Goal: Information Seeking & Learning: Learn about a topic

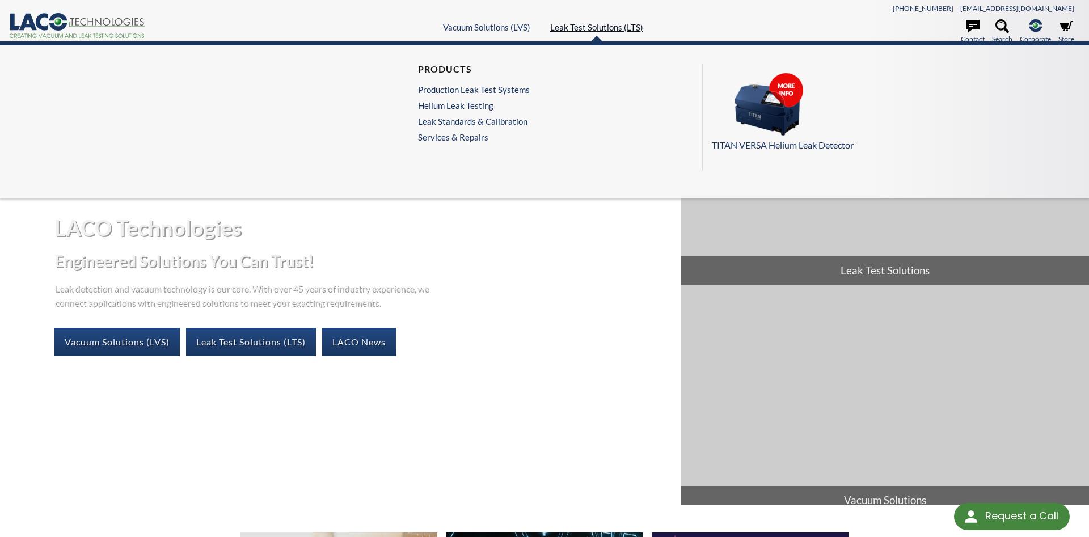
click at [612, 27] on link "Leak Test Solutions (LTS)" at bounding box center [596, 27] width 93 height 10
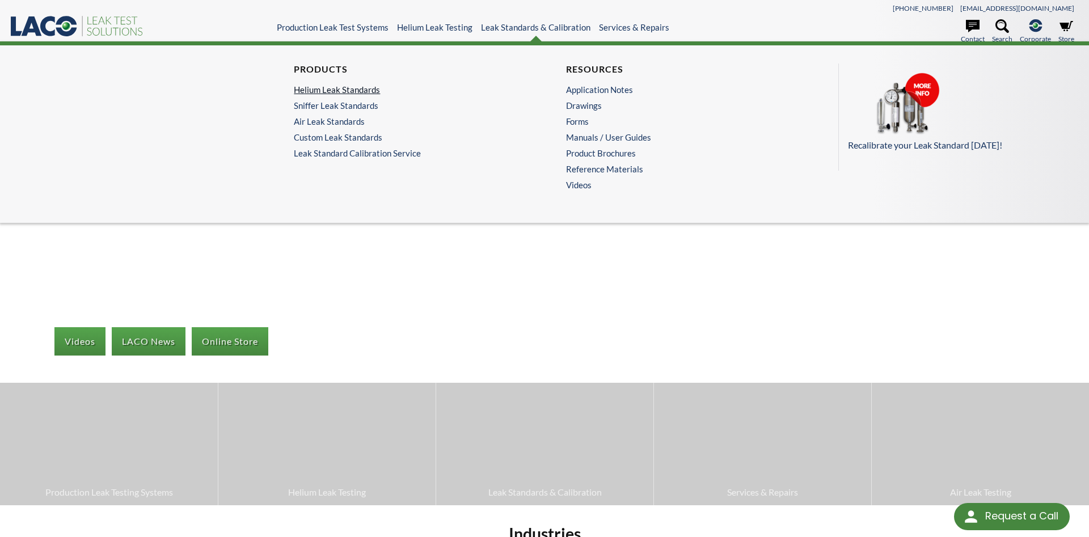
click at [322, 90] on link "Helium Leak Standards" at bounding box center [405, 89] width 223 height 10
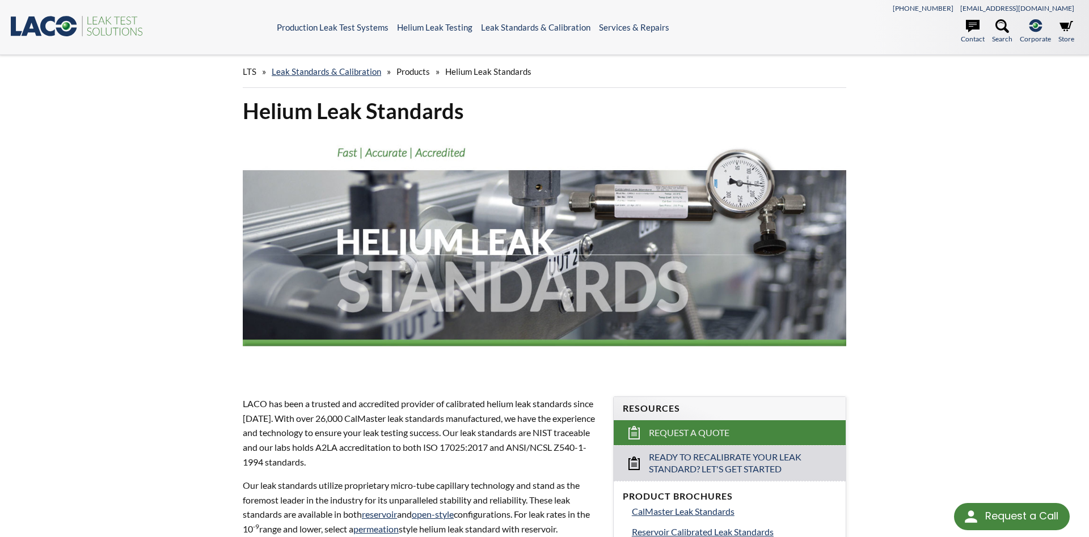
scroll to position [289, 0]
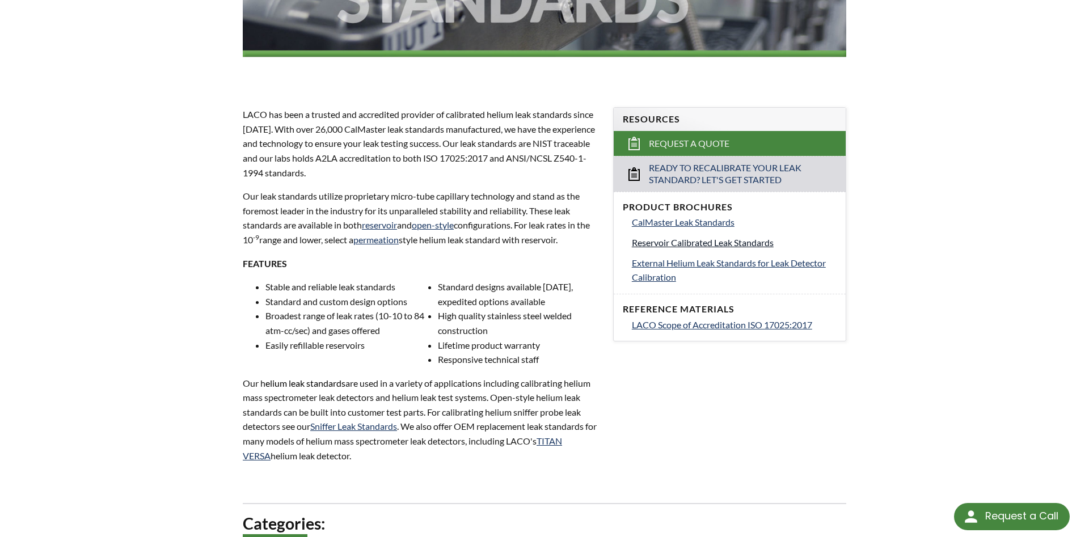
click at [670, 248] on link "Reservoir Calibrated Leak Standards" at bounding box center [734, 242] width 205 height 15
click at [666, 224] on span "CalMaster Leak Standards" at bounding box center [683, 222] width 103 height 11
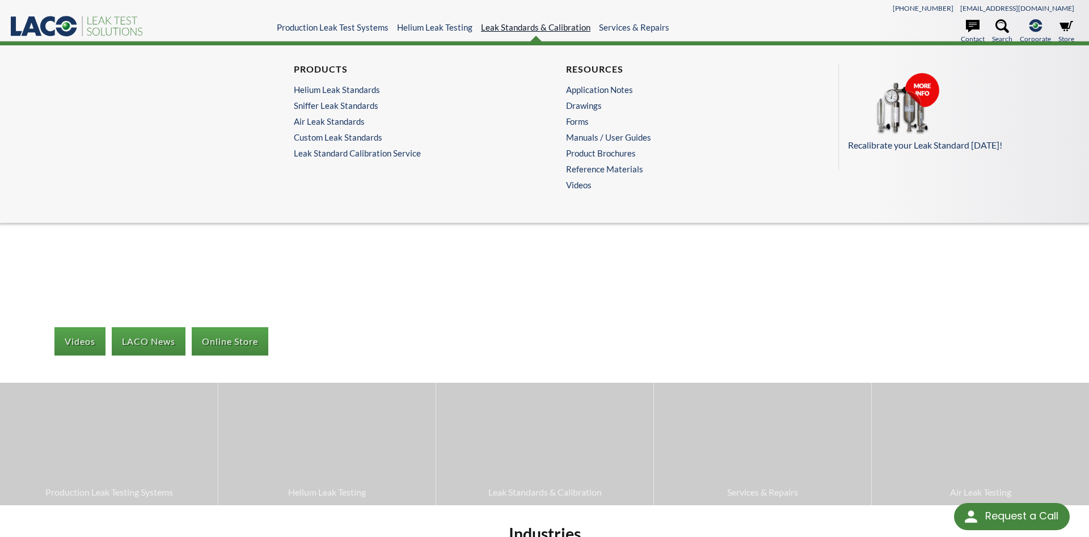
click at [552, 31] on link "Leak Standards & Calibration" at bounding box center [535, 27] width 109 height 10
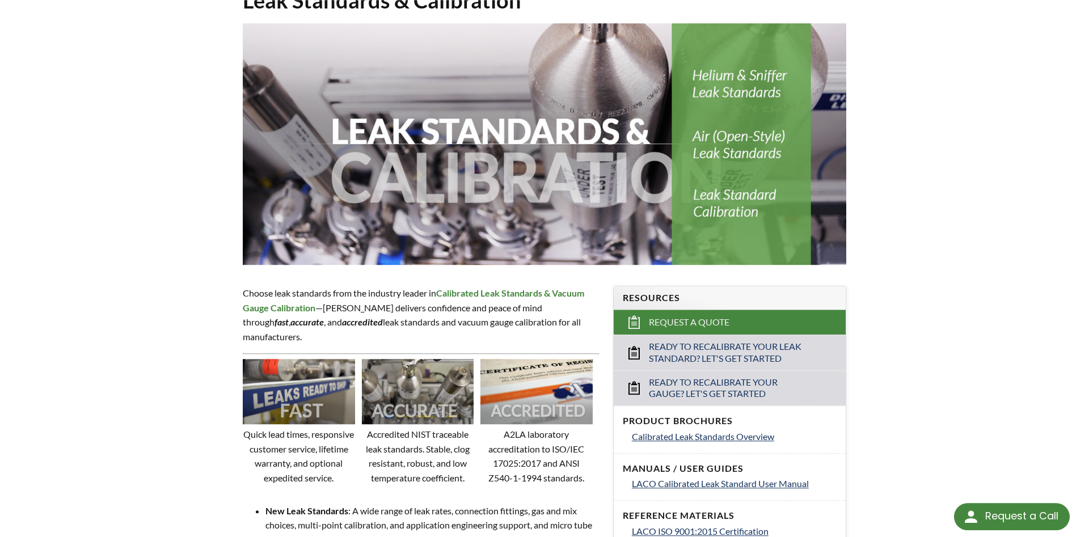
scroll to position [231, 0]
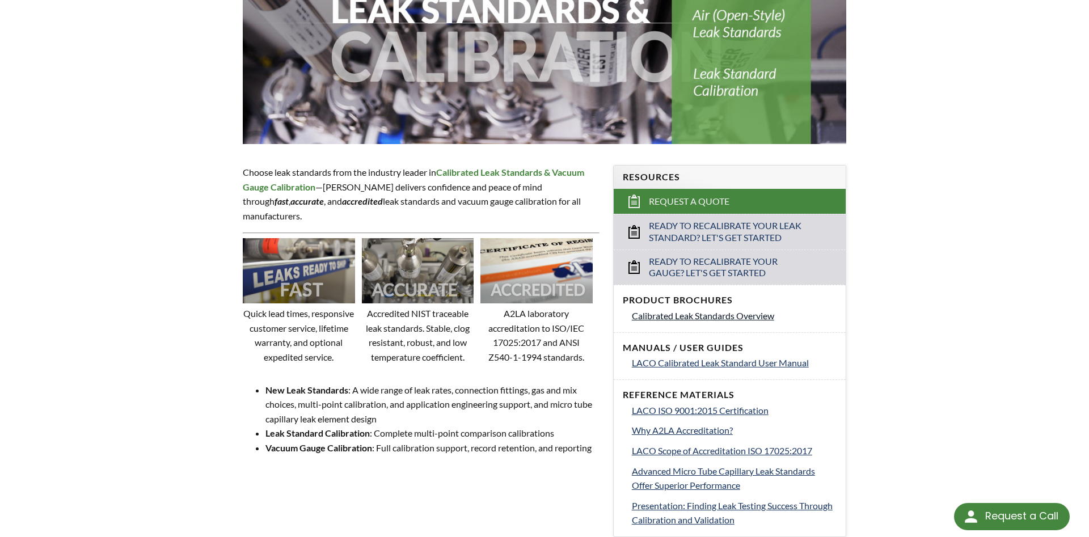
click at [664, 313] on span "Calibrated Leak Standards Overview" at bounding box center [703, 315] width 142 height 11
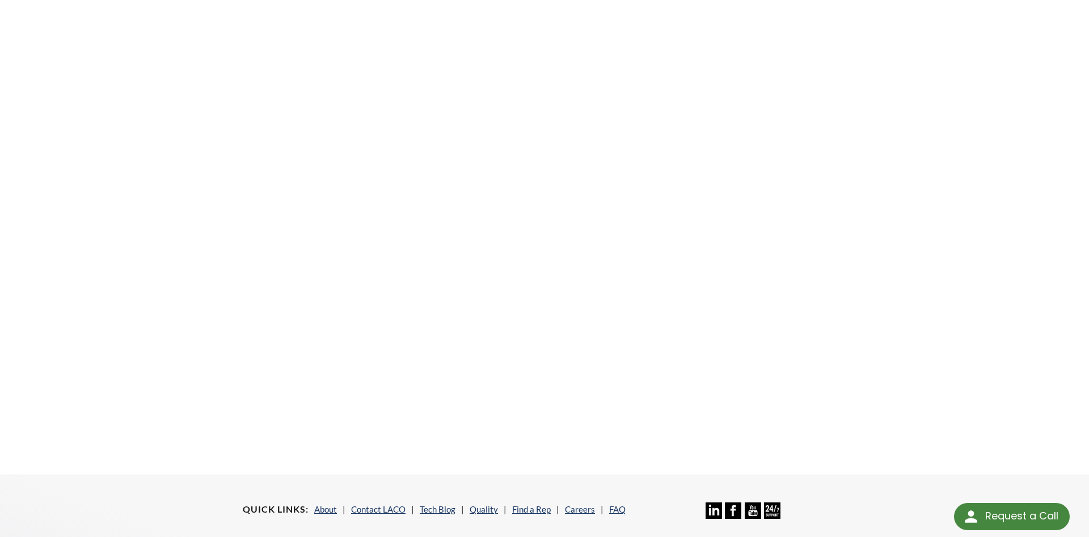
scroll to position [174, 0]
